Goal: Task Accomplishment & Management: Complete application form

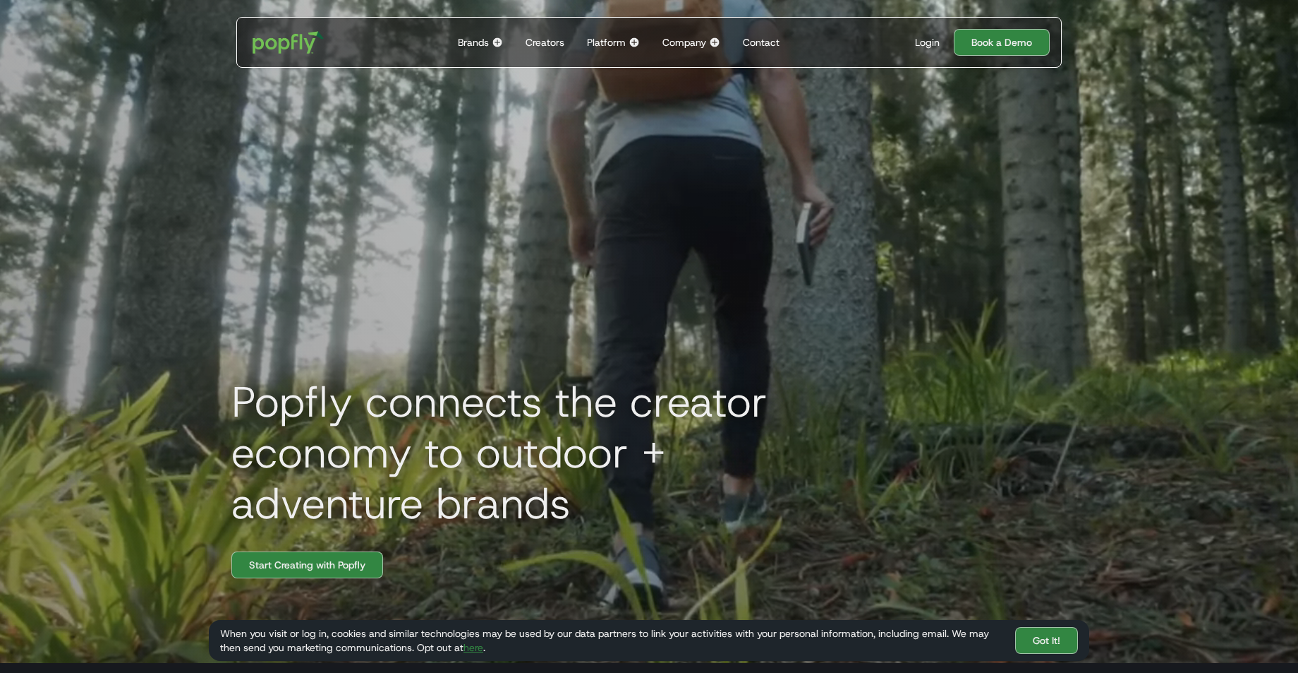
click at [497, 44] on img at bounding box center [497, 42] width 11 height 11
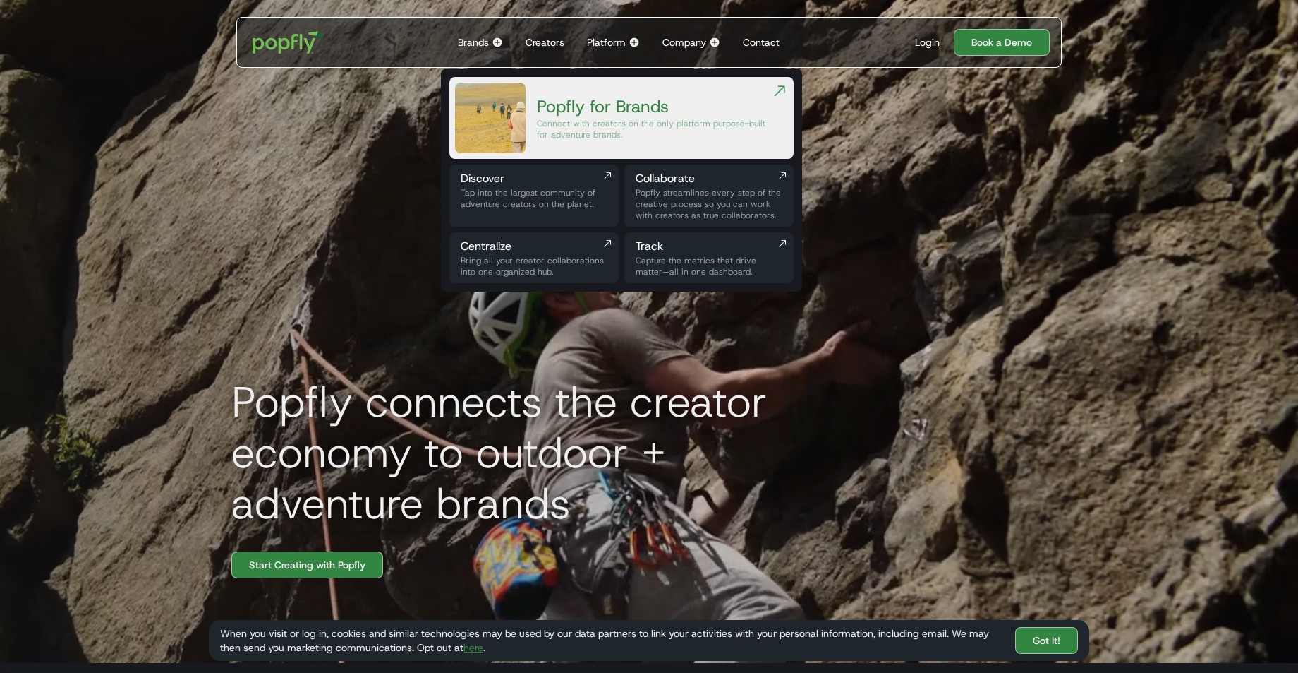
click at [632, 42] on img at bounding box center [634, 42] width 11 height 11
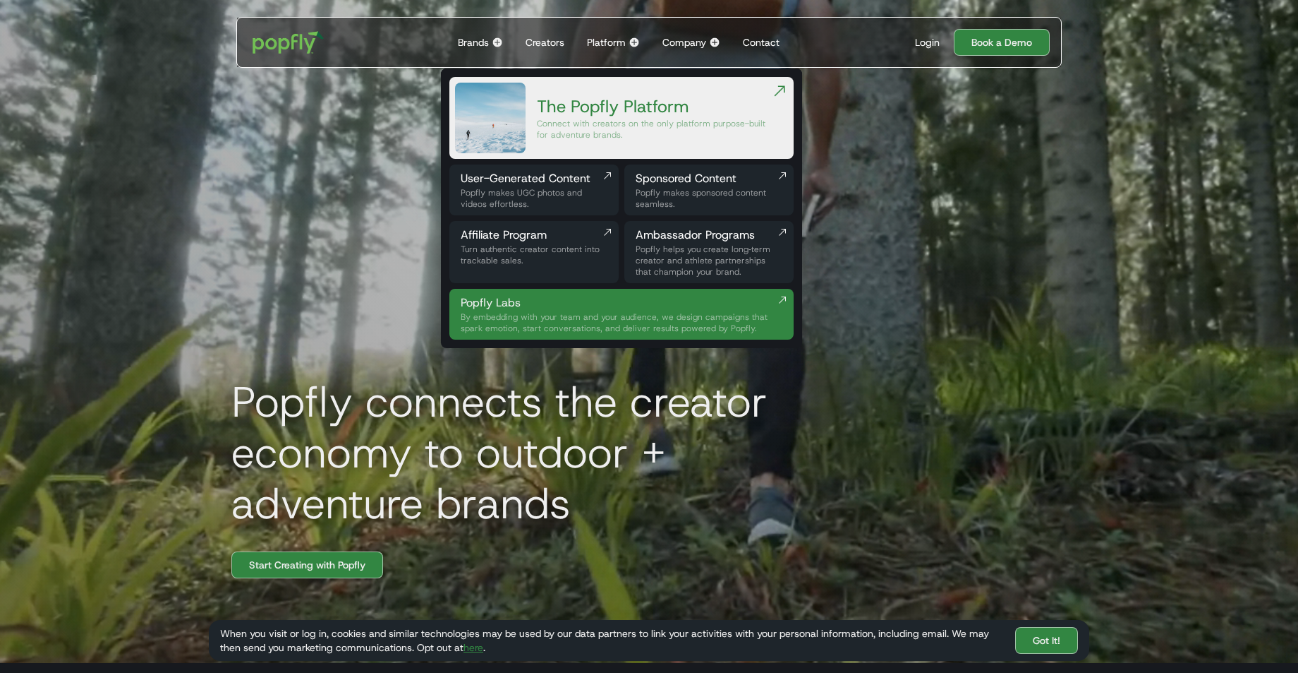
click at [710, 40] on img at bounding box center [714, 42] width 11 height 11
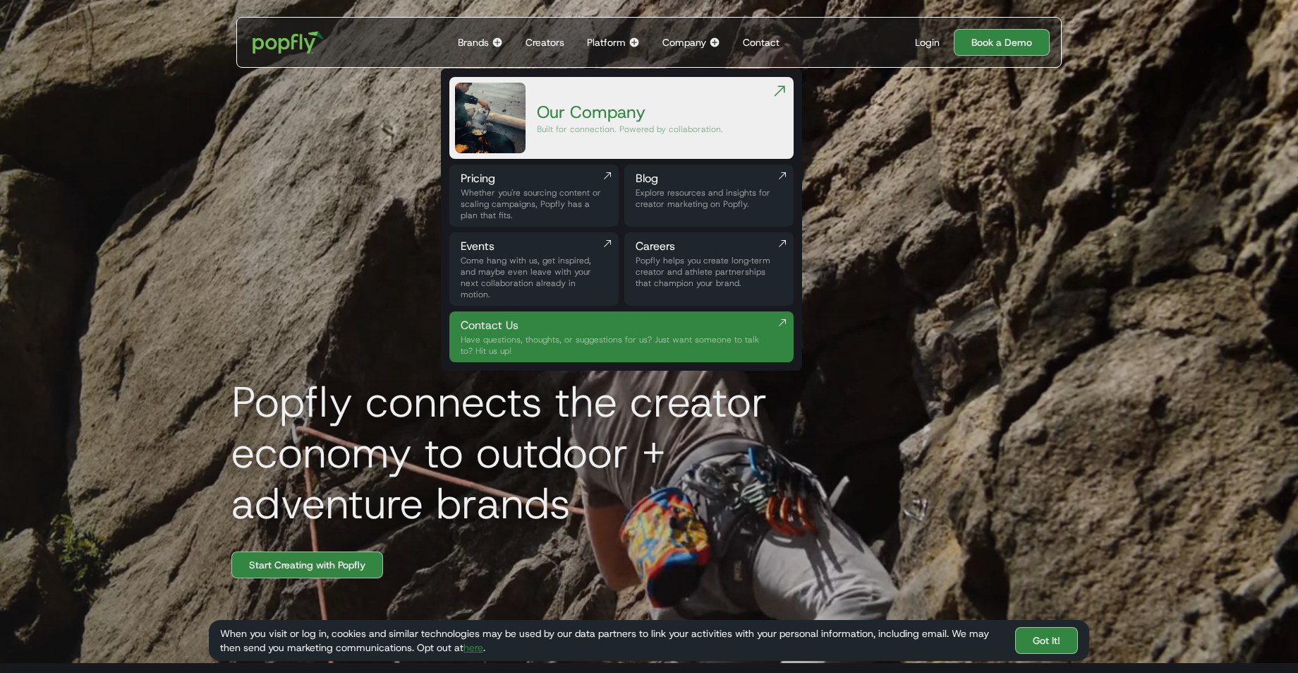
click at [531, 188] on div "Whether you're sourcing content or scaling campaigns, Popfly has a plan that fi…" at bounding box center [534, 204] width 147 height 34
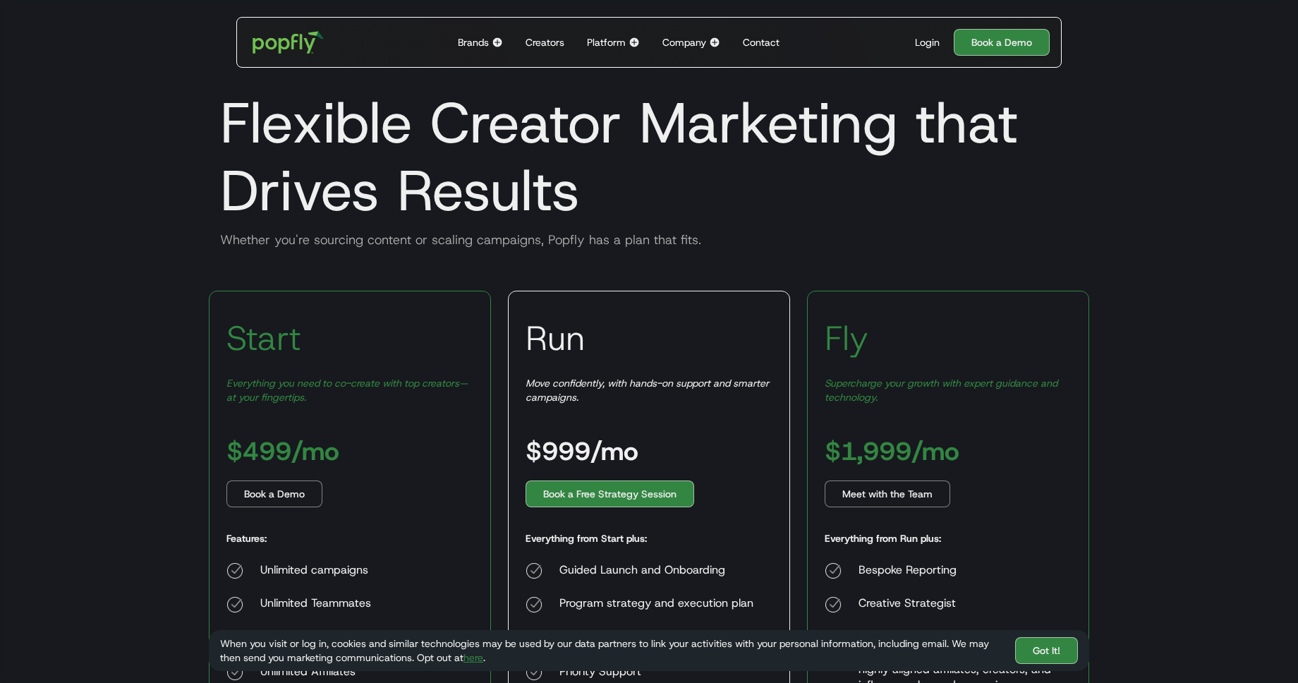
click at [555, 43] on div "Creators" at bounding box center [545, 42] width 39 height 14
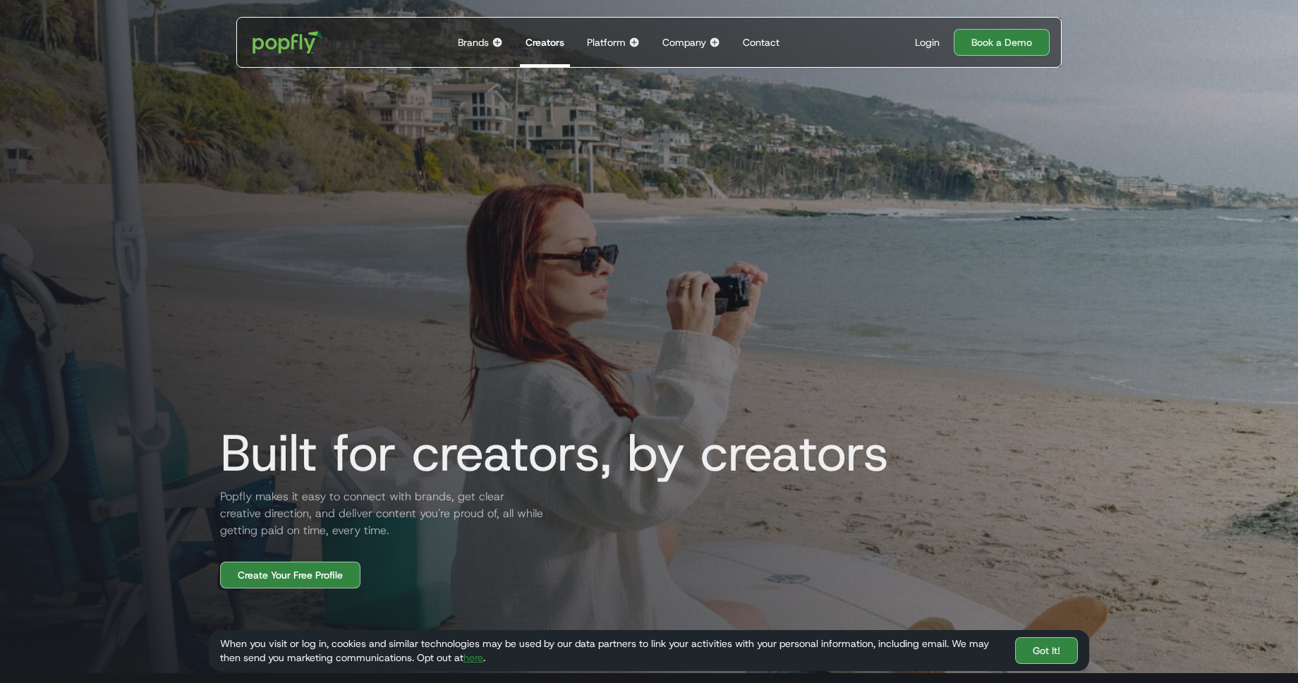
click at [717, 42] on img at bounding box center [714, 42] width 11 height 11
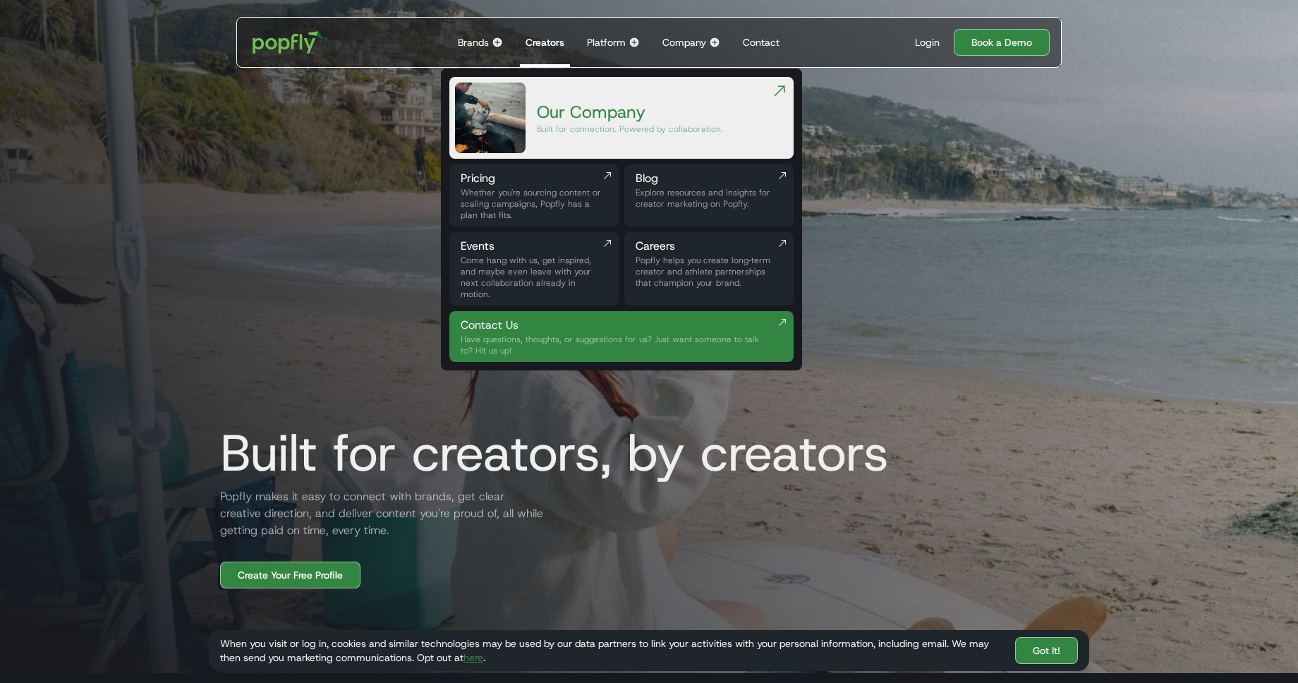
click at [659, 264] on div "Popfly helps you create long‑term creator and athlete partnerships that champio…" at bounding box center [709, 272] width 147 height 34
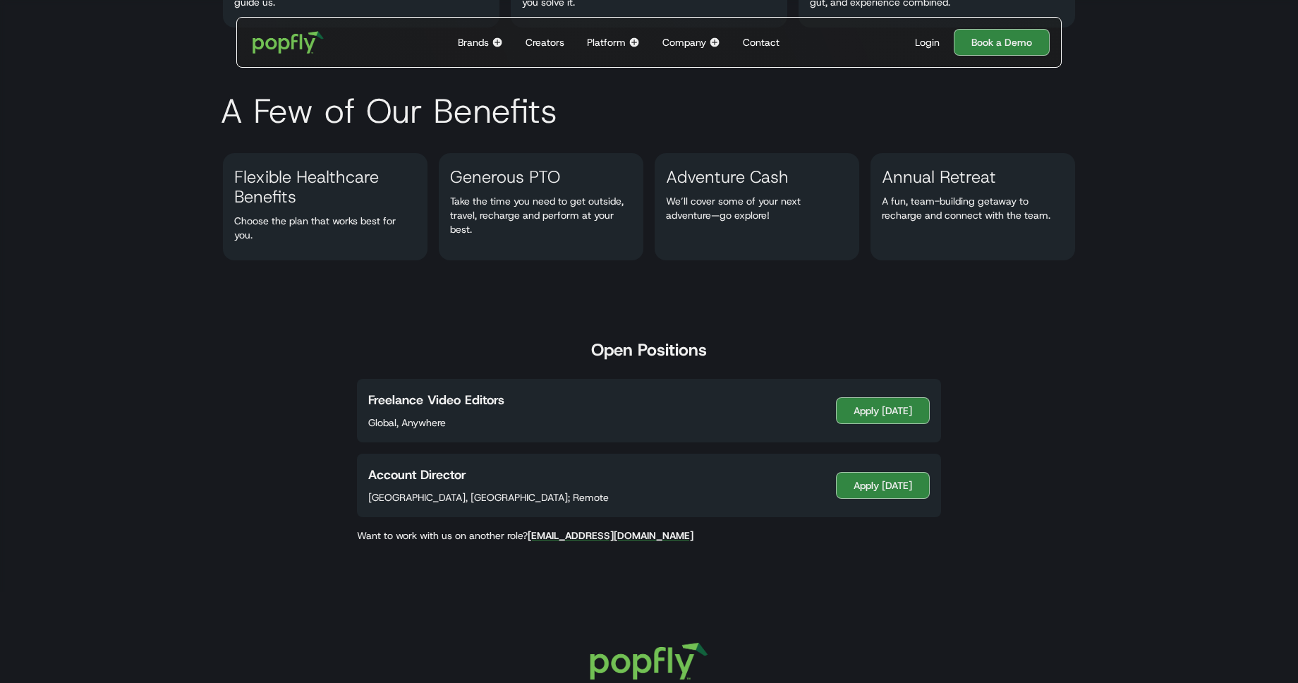
scroll to position [737, 0]
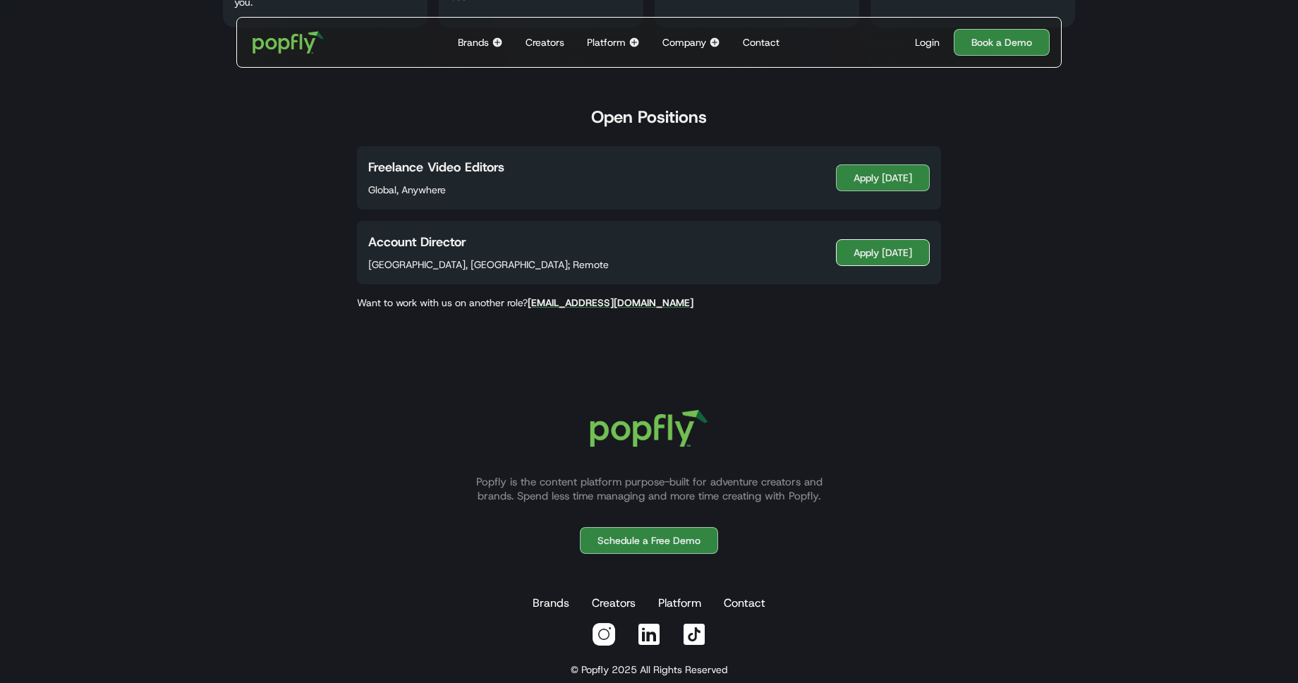
click at [885, 251] on link "Apply Today" at bounding box center [883, 252] width 94 height 27
click at [860, 181] on link "Apply Today" at bounding box center [883, 177] width 94 height 27
